Goal: Transaction & Acquisition: Purchase product/service

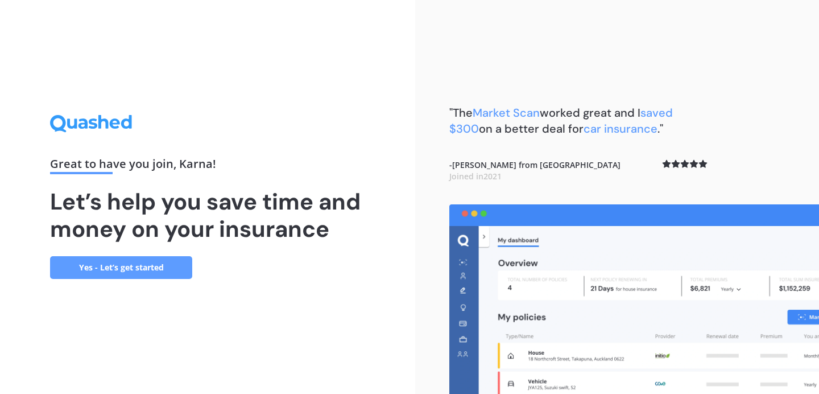
click at [110, 264] on link "Yes - Let’s get started" at bounding box center [121, 267] width 142 height 23
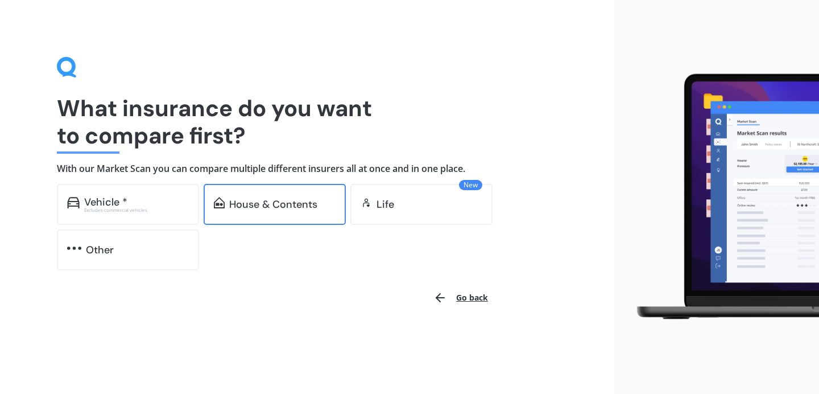
click at [262, 216] on div "House & Contents" at bounding box center [275, 204] width 142 height 41
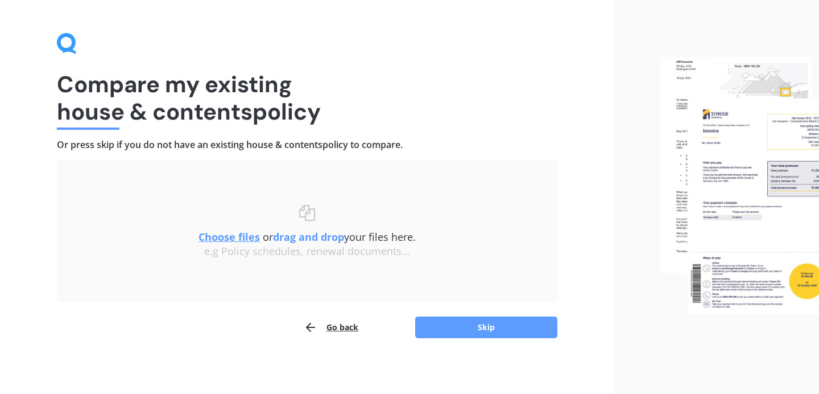
scroll to position [25, 0]
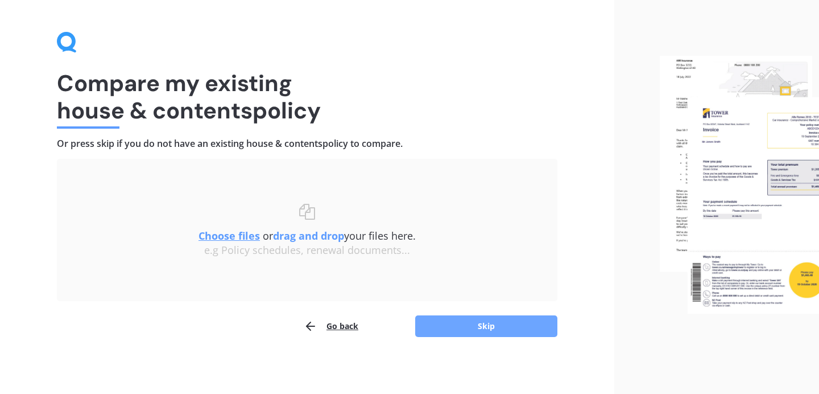
click at [449, 326] on button "Skip" at bounding box center [486, 326] width 142 height 22
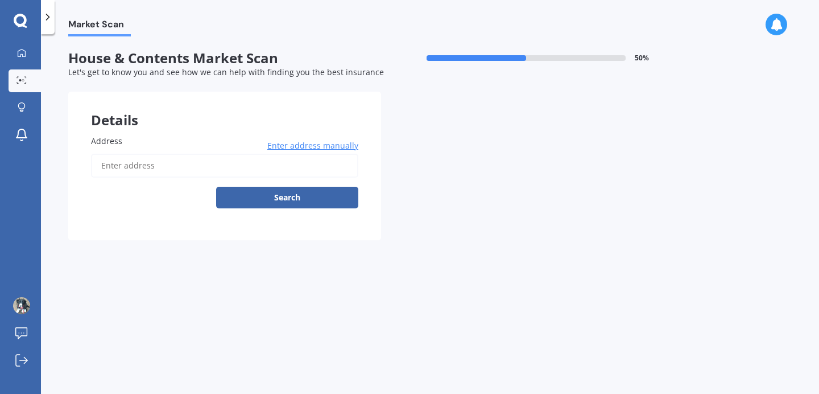
click at [117, 160] on input "Address" at bounding box center [224, 166] width 267 height 24
paste input "[STREET_ADDRESS]"
click at [216, 187] on button "Search" at bounding box center [287, 198] width 142 height 22
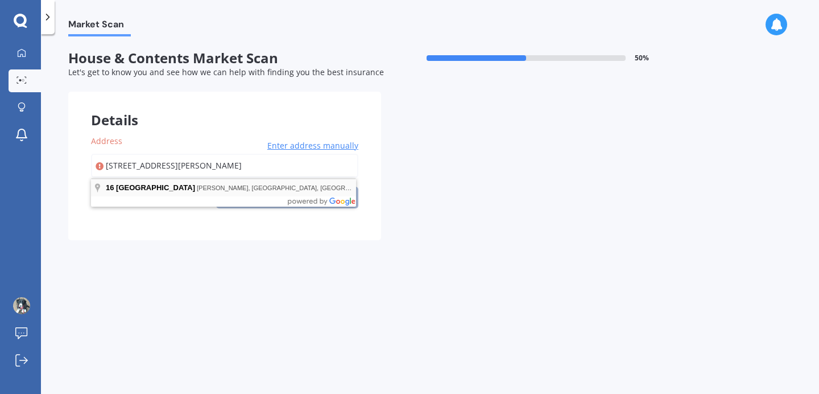
type input "[STREET_ADDRESS][PERSON_NAME]"
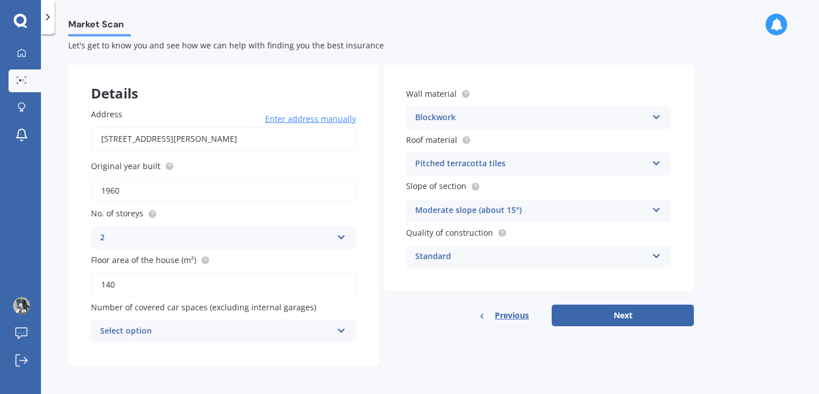
scroll to position [29, 0]
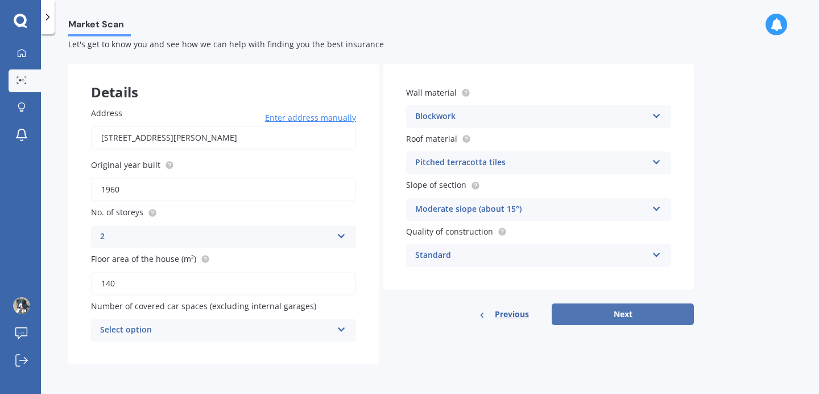
click at [605, 317] on button "Next" at bounding box center [623, 314] width 142 height 22
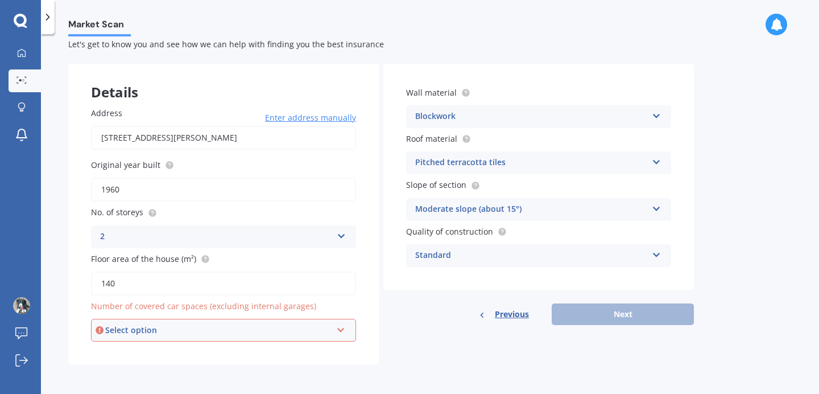
click at [351, 325] on div "Select option 0 1 2 3 4 5+" at bounding box center [223, 329] width 265 height 23
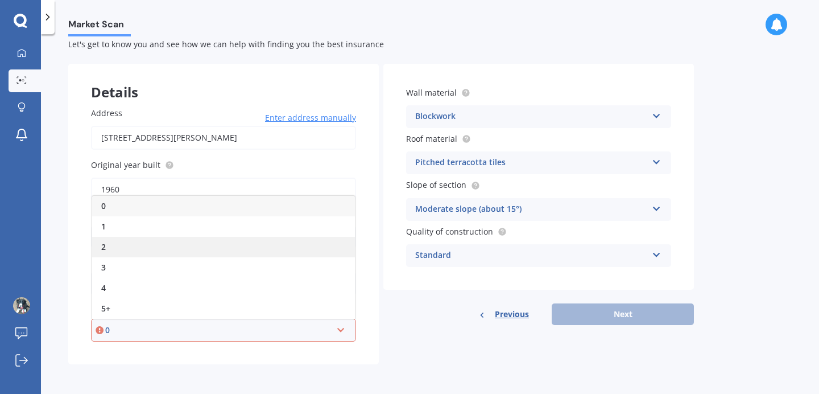
click at [145, 247] on div "2" at bounding box center [223, 247] width 263 height 20
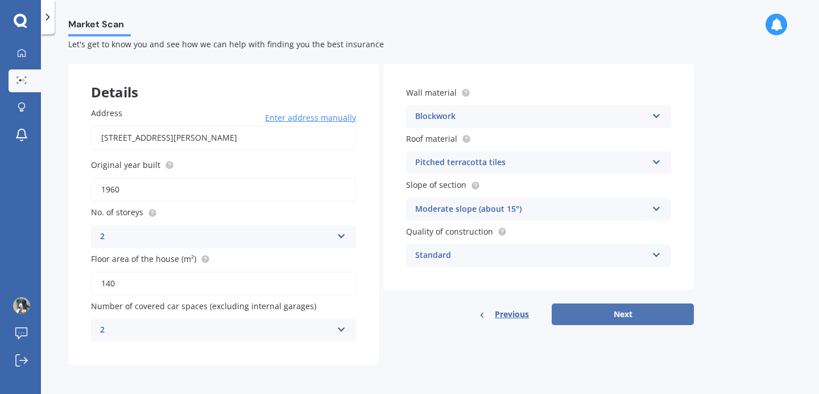
click at [618, 318] on button "Next" at bounding box center [623, 314] width 142 height 22
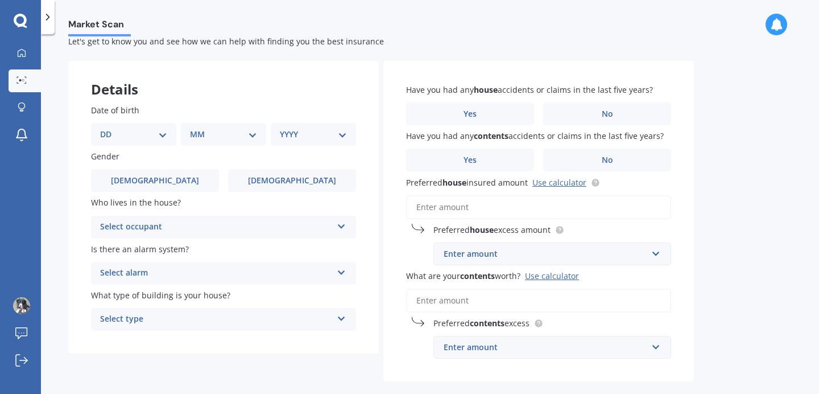
scroll to position [22, 0]
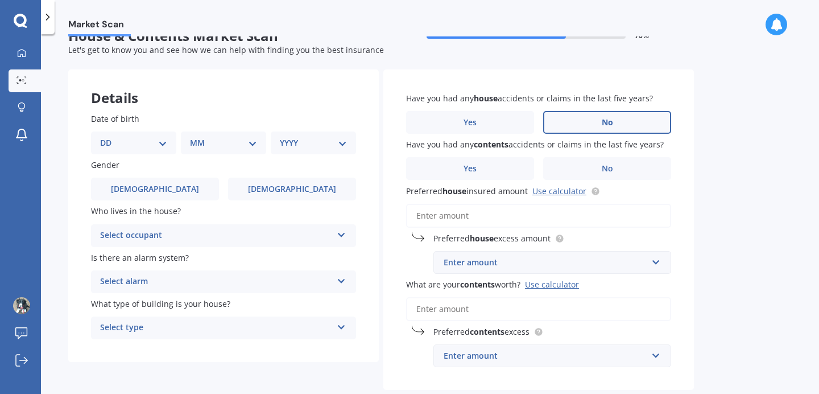
click at [602, 122] on span "No" at bounding box center [607, 123] width 11 height 10
click at [0, 0] on input "No" at bounding box center [0, 0] width 0 height 0
click at [598, 171] on label "No" at bounding box center [607, 168] width 128 height 23
click at [0, 0] on input "No" at bounding box center [0, 0] width 0 height 0
click at [654, 267] on input "text" at bounding box center [547, 262] width 227 height 22
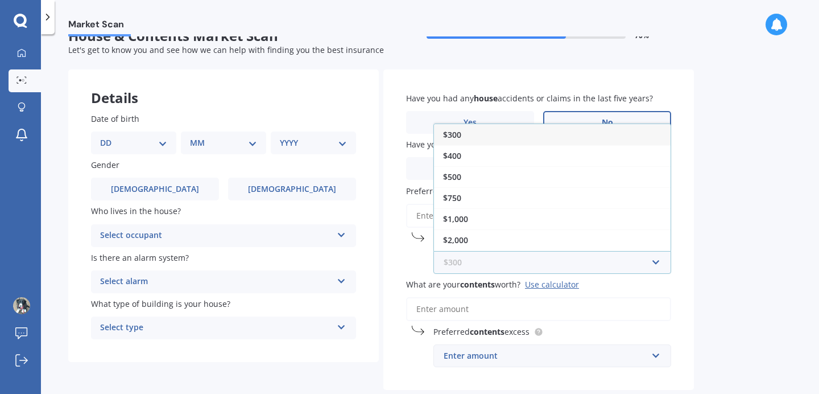
click at [654, 267] on input "text" at bounding box center [547, 262] width 227 height 22
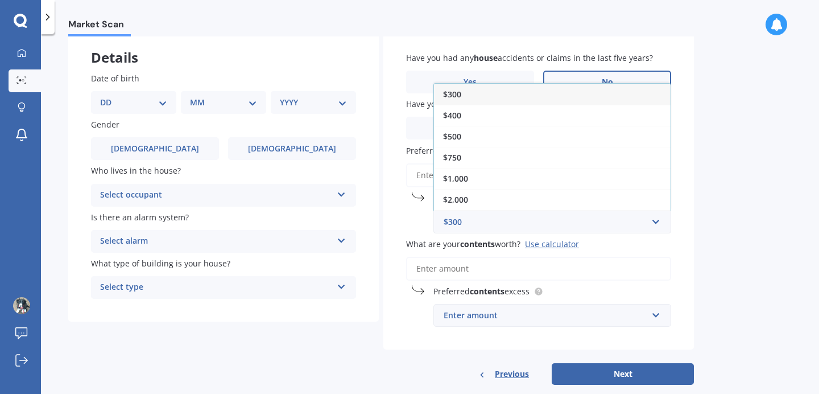
click at [680, 287] on div "Have you had any house accidents or claims in the last five years? Yes No Have …" at bounding box center [538, 189] width 310 height 321
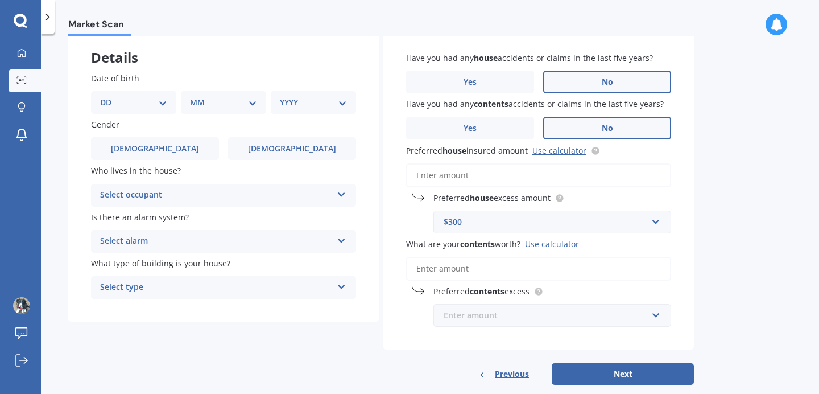
click at [637, 309] on input "text" at bounding box center [547, 315] width 227 height 22
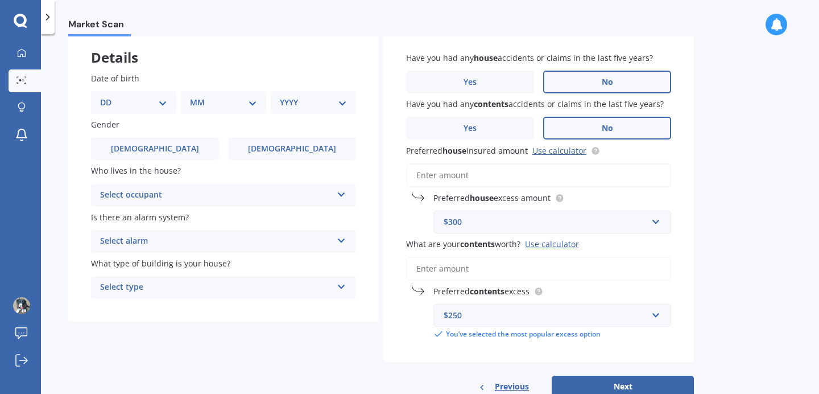
click at [732, 281] on div "Market Scan House & Contents Market Scan 70 % Let's get to know you and see how…" at bounding box center [430, 215] width 778 height 359
click at [652, 219] on input "text" at bounding box center [547, 222] width 227 height 22
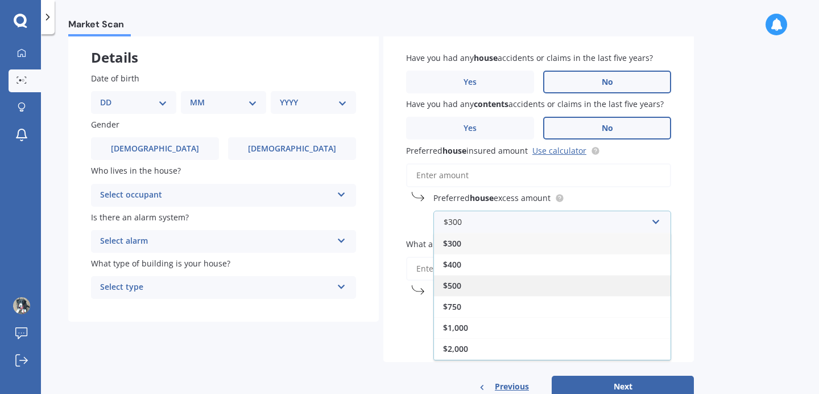
click at [560, 280] on div "$500" at bounding box center [552, 285] width 237 height 21
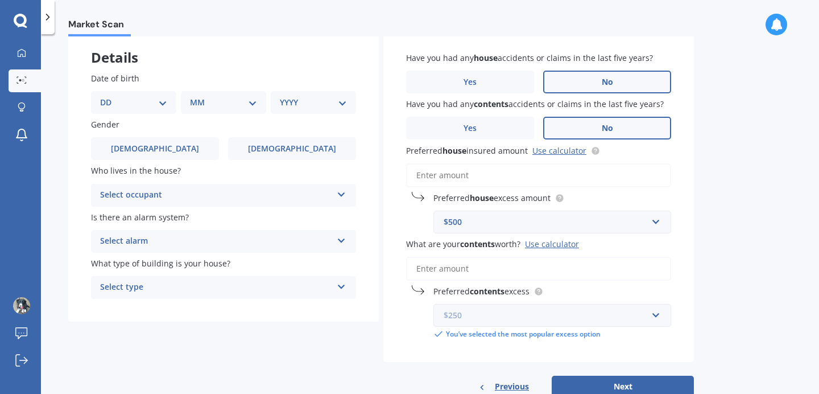
click at [650, 313] on input "text" at bounding box center [547, 315] width 227 height 22
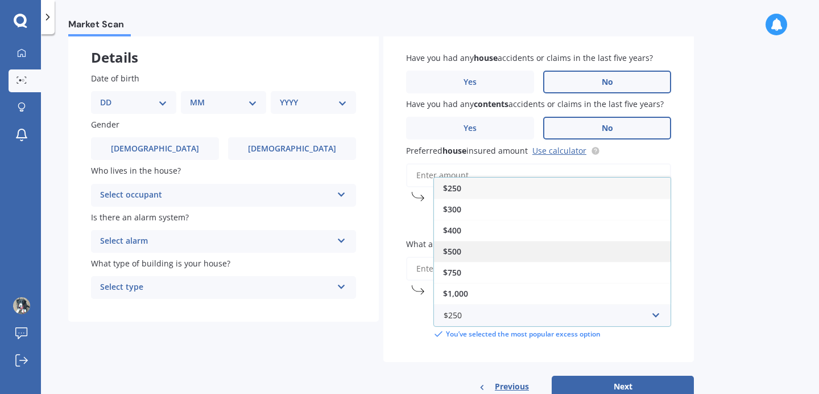
click at [557, 250] on div "$500" at bounding box center [552, 251] width 237 height 21
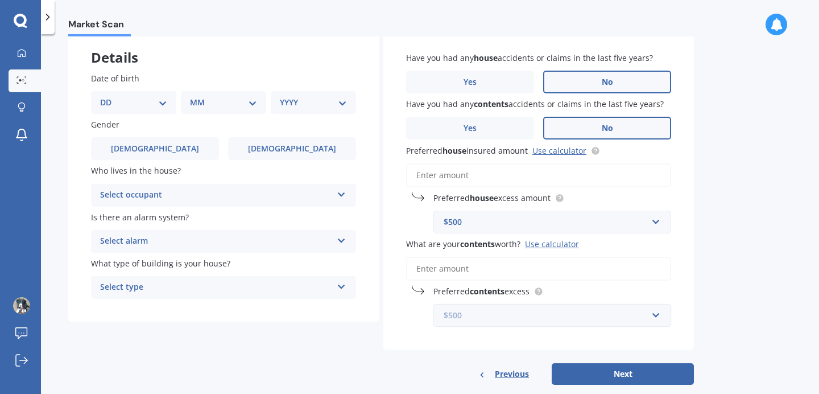
click at [654, 324] on input "text" at bounding box center [547, 315] width 227 height 22
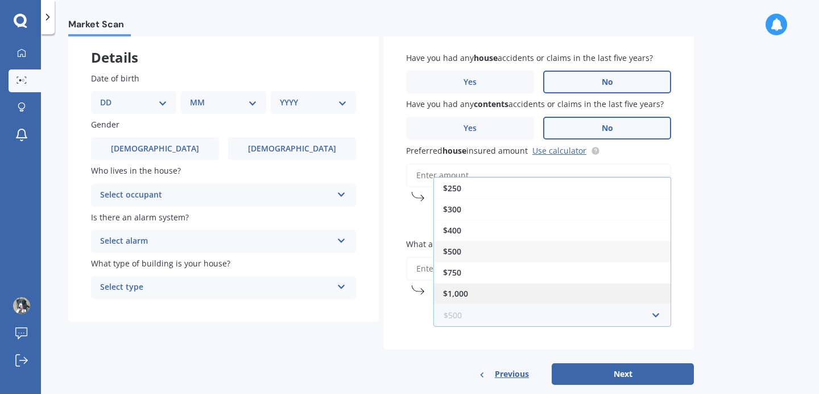
scroll to position [20, 0]
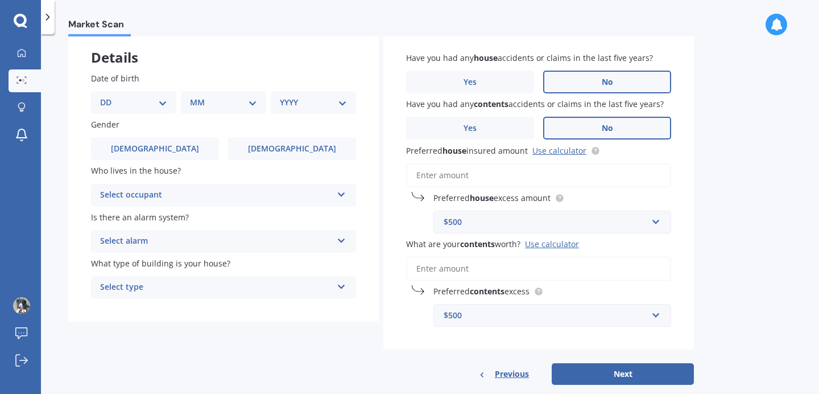
click at [296, 198] on div "Select occupant" at bounding box center [216, 195] width 232 height 14
click at [254, 210] on div "Owner" at bounding box center [224, 217] width 264 height 20
click at [238, 152] on label "[DEMOGRAPHIC_DATA]" at bounding box center [292, 148] width 128 height 23
click at [0, 0] on input "[DEMOGRAPHIC_DATA]" at bounding box center [0, 0] width 0 height 0
click at [154, 101] on select "DD 01 02 03 04 05 06 07 08 09 10 11 12 13 14 15 16 17 18 19 20 21 22 23 24 25 2…" at bounding box center [133, 102] width 67 height 13
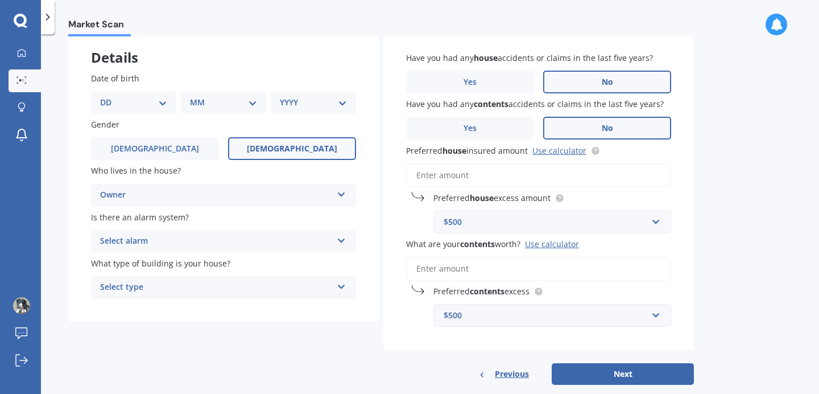
select select "27"
click at [109, 96] on select "DD 01 02 03 04 05 06 07 08 09 10 11 12 13 14 15 16 17 18 19 20 21 22 23 24 25 2…" at bounding box center [133, 102] width 67 height 13
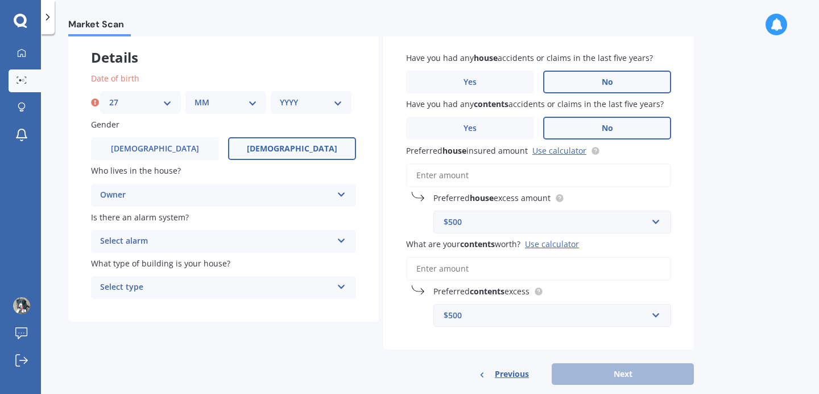
click at [218, 108] on select "MM 01 02 03 04 05 06 07 08 09 10 11 12" at bounding box center [225, 102] width 63 height 13
select select "12"
click at [194, 96] on select "MM 01 02 03 04 05 06 07 08 09 10 11 12" at bounding box center [225, 102] width 63 height 13
click at [324, 97] on select "YYYY 2009 2008 2007 2006 2005 2004 2003 2002 2001 2000 1999 1998 1997 1996 1995…" at bounding box center [311, 102] width 63 height 13
select select "2000"
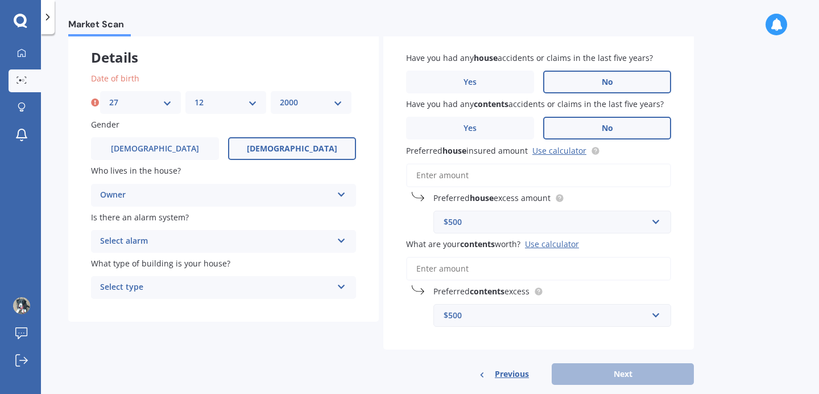
click at [280, 96] on select "YYYY 2009 2008 2007 2006 2005 2004 2003 2002 2001 2000 1999 1998 1997 1996 1995…" at bounding box center [311, 102] width 63 height 13
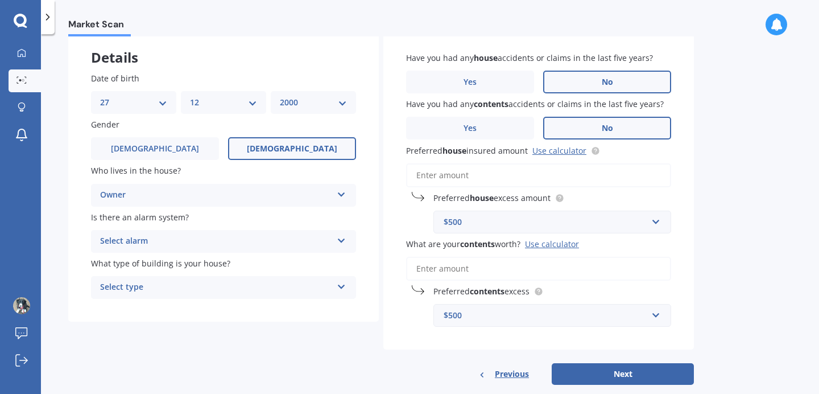
click at [208, 241] on div "Select alarm" at bounding box center [216, 241] width 232 height 14
click at [216, 216] on label "Is there an alarm system?" at bounding box center [221, 217] width 260 height 12
click at [216, 235] on div "Yes, monitored" at bounding box center [216, 241] width 232 height 14
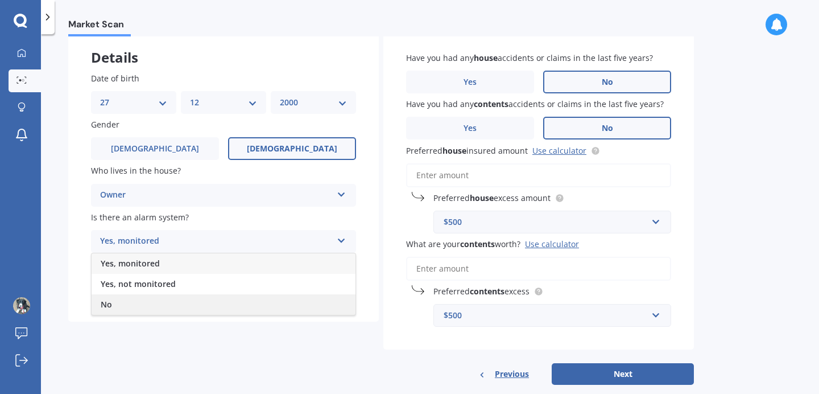
click at [190, 305] on div "No" at bounding box center [224, 304] width 264 height 20
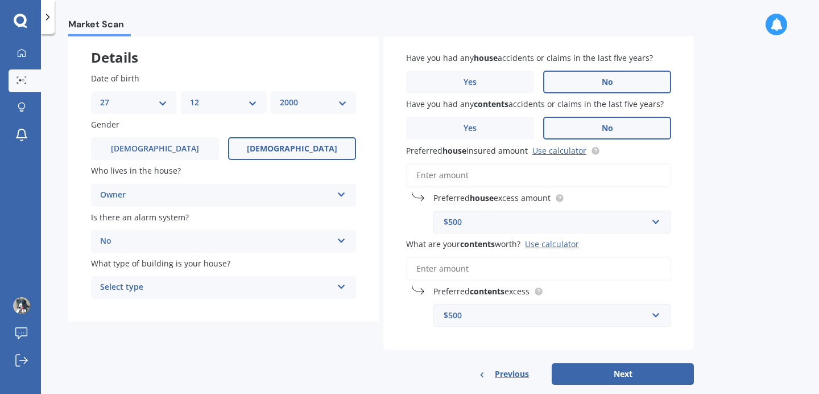
click at [263, 282] on div "Select type" at bounding box center [216, 287] width 232 height 14
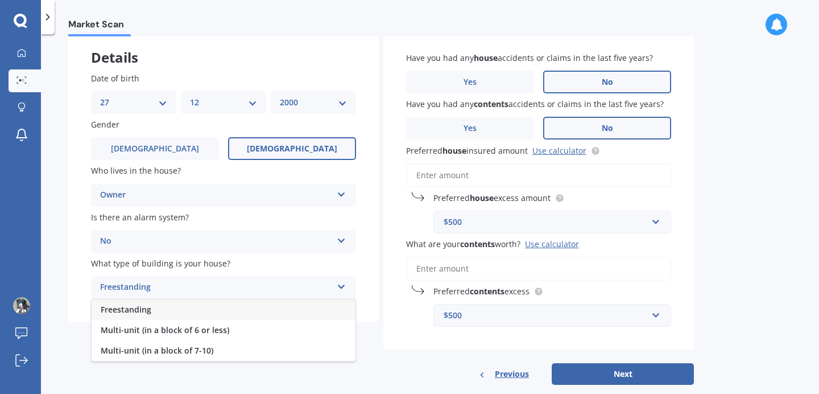
click at [167, 314] on div "Freestanding" at bounding box center [224, 309] width 264 height 20
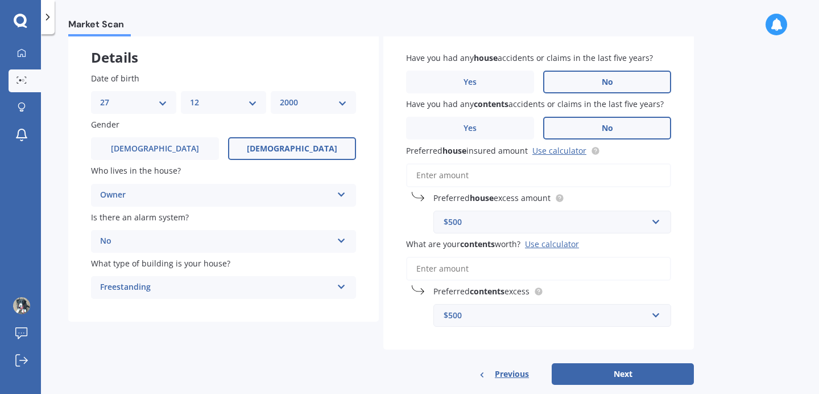
click at [291, 283] on div "Freestanding" at bounding box center [216, 287] width 232 height 14
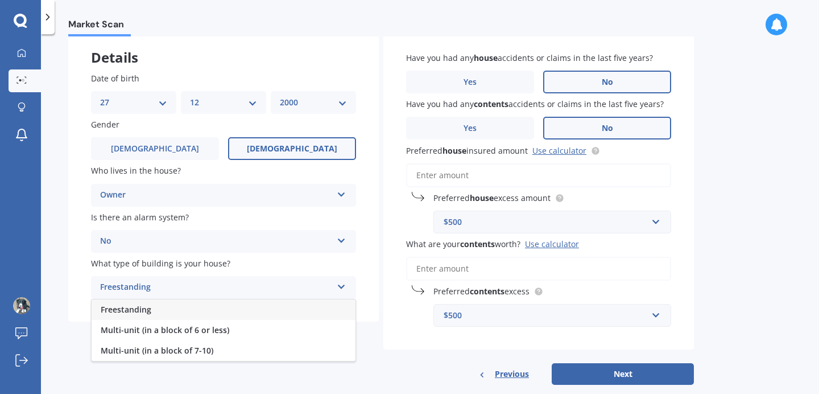
click at [337, 284] on icon at bounding box center [342, 284] width 10 height 8
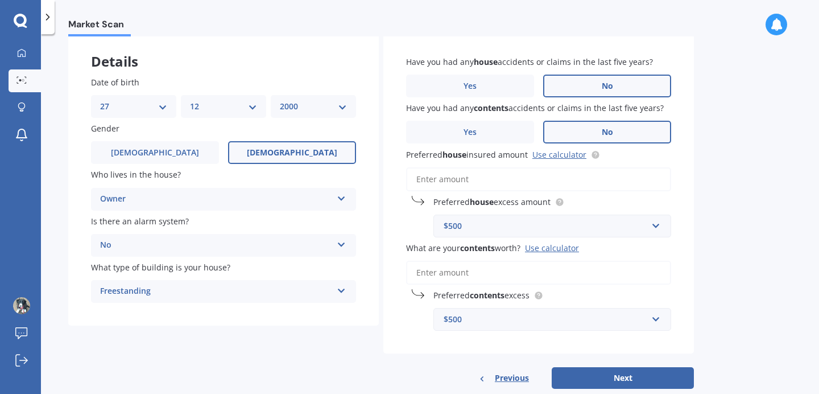
scroll to position [85, 0]
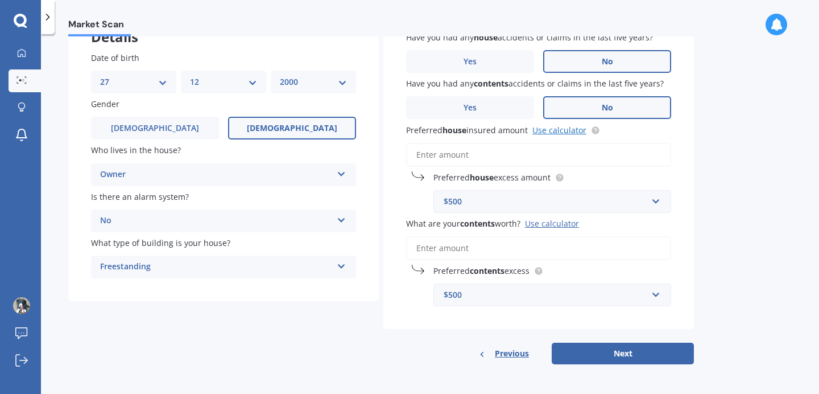
click at [562, 131] on link "Use calculator" at bounding box center [559, 130] width 54 height 11
click at [481, 151] on input "Preferred house insured amount Use calculator" at bounding box center [538, 155] width 265 height 24
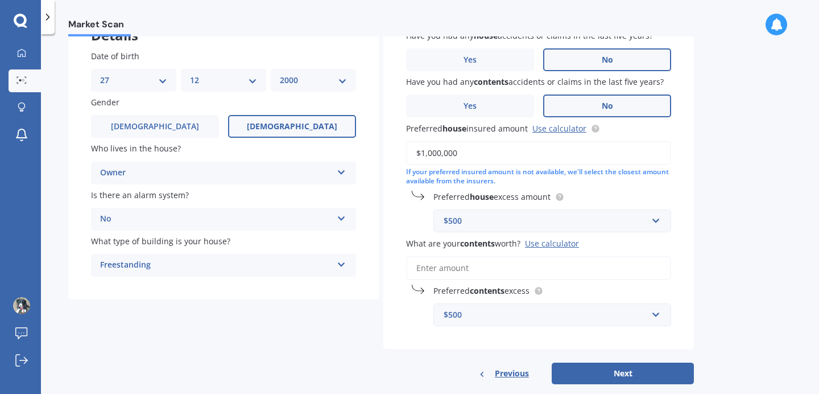
type input "$1,000,000"
click at [656, 226] on input "text" at bounding box center [547, 221] width 227 height 22
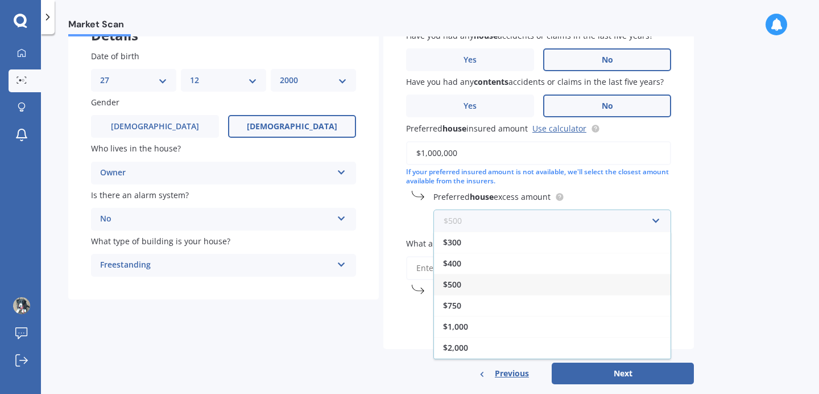
click at [656, 226] on input "text" at bounding box center [547, 221] width 227 height 22
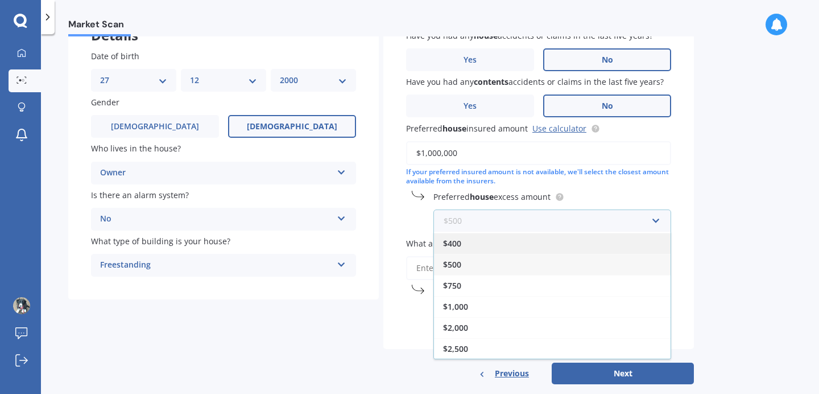
scroll to position [106, 0]
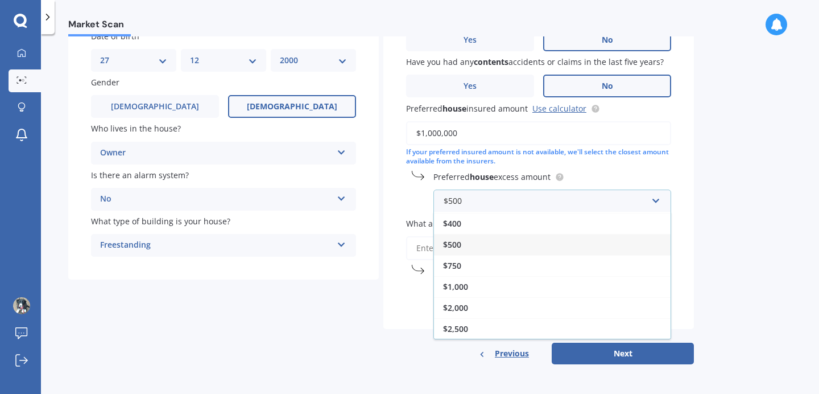
click at [492, 243] on div "$500" at bounding box center [552, 244] width 237 height 21
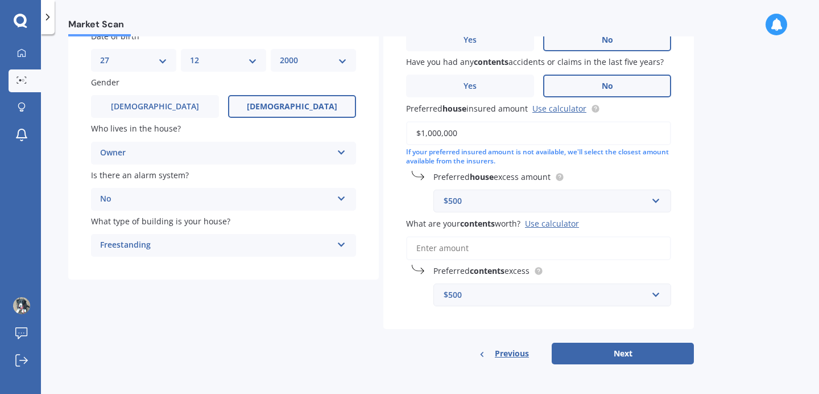
click at [444, 255] on input "What are your contents worth? Use calculator" at bounding box center [538, 248] width 265 height 24
click at [486, 200] on div "$500" at bounding box center [546, 200] width 204 height 13
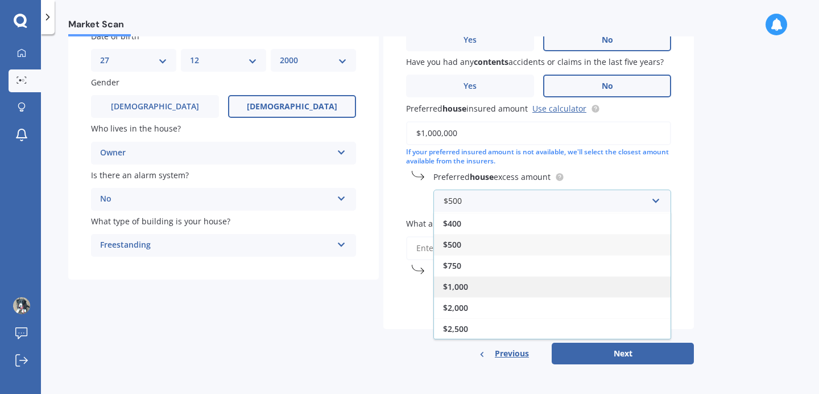
click at [482, 277] on div "$1,000" at bounding box center [552, 286] width 237 height 21
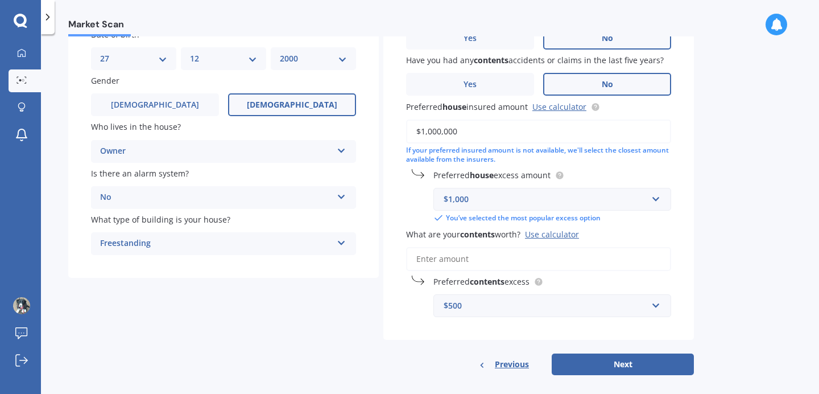
click at [544, 236] on div "Use calculator" at bounding box center [552, 234] width 54 height 11
click at [544, 247] on input "What are your contents worth? Use calculator" at bounding box center [538, 259] width 265 height 24
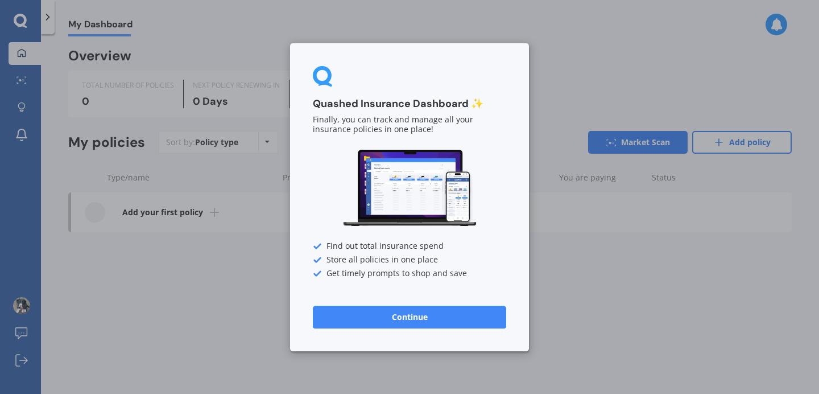
click at [391, 329] on div "Quashed Insurance Dashboard ✨ Finally, you can track and manage all your insura…" at bounding box center [409, 197] width 239 height 308
click at [386, 306] on button "Continue" at bounding box center [409, 316] width 193 height 23
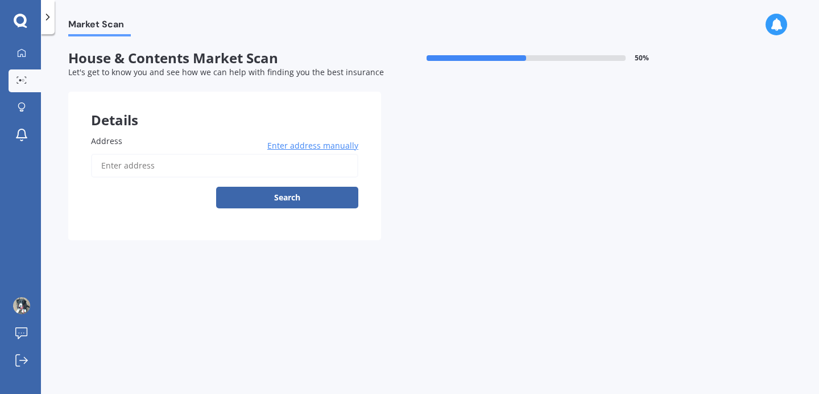
click at [48, 22] on icon at bounding box center [47, 16] width 11 height 11
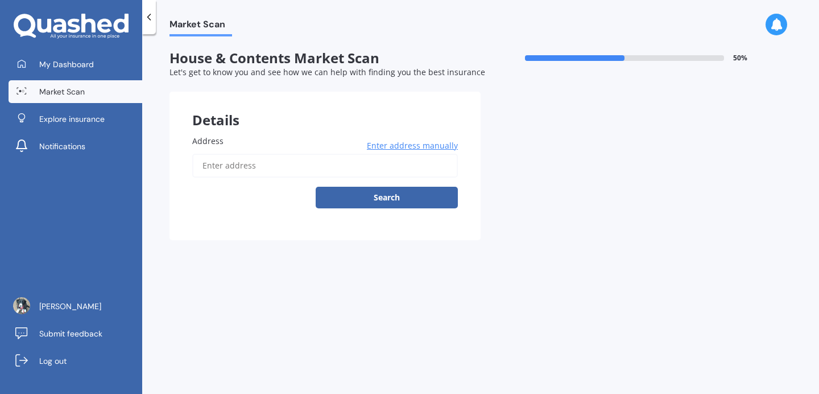
click at [148, 22] on icon at bounding box center [148, 16] width 11 height 11
